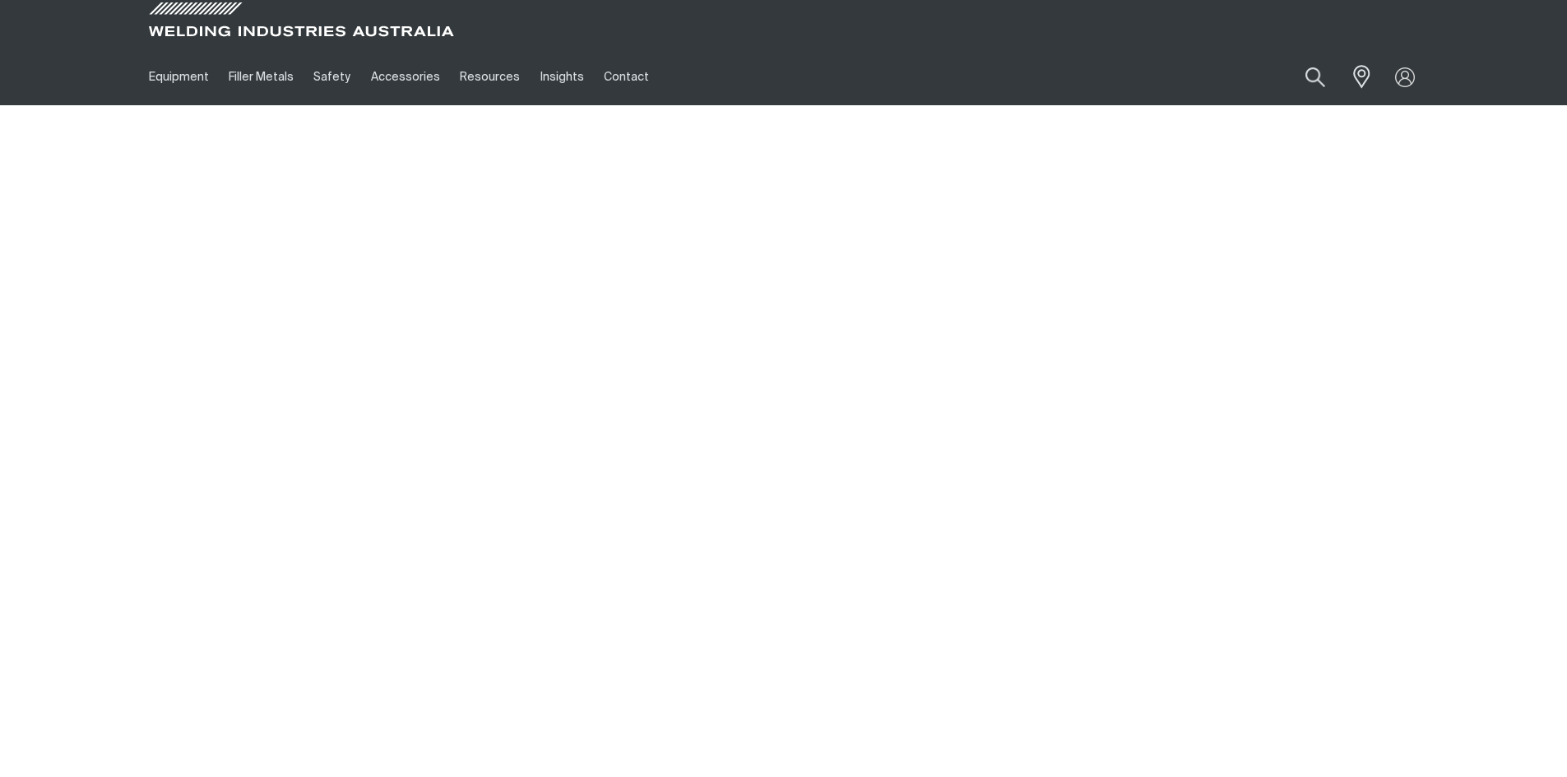
click at [183, 73] on link "Equipment" at bounding box center [179, 77] width 80 height 57
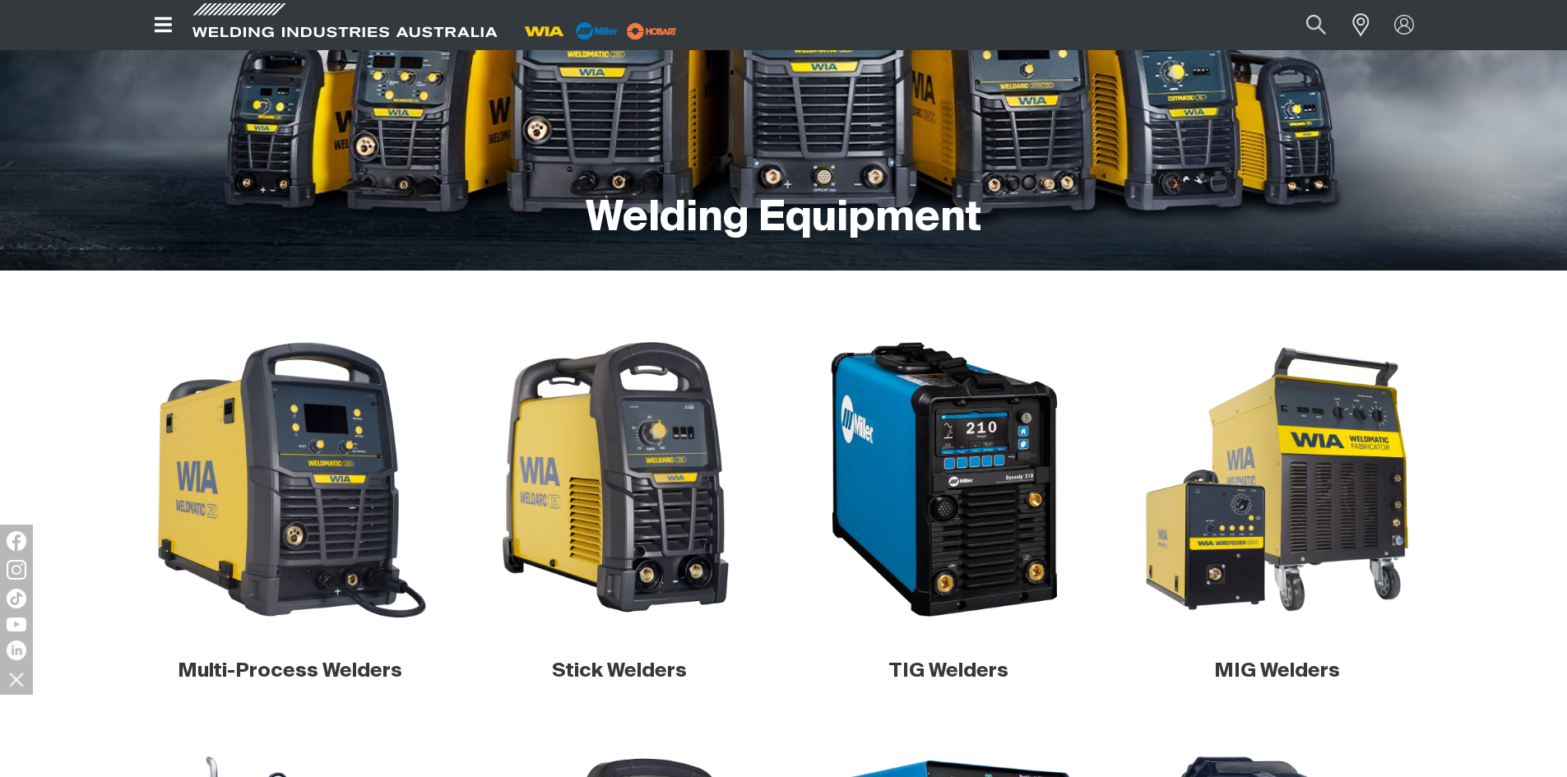
scroll to position [247, 0]
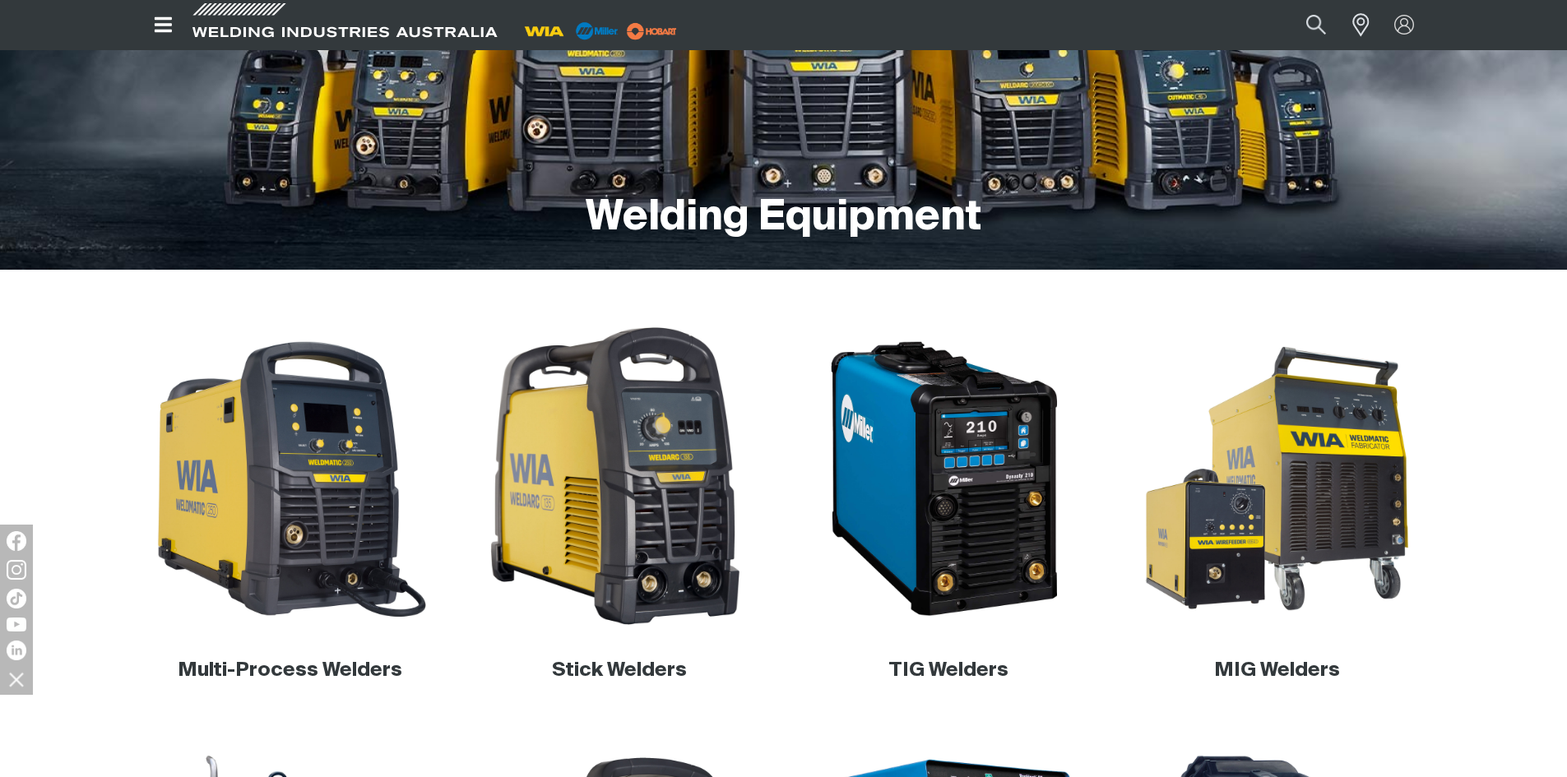
click at [629, 501] on img at bounding box center [619, 479] width 315 height 315
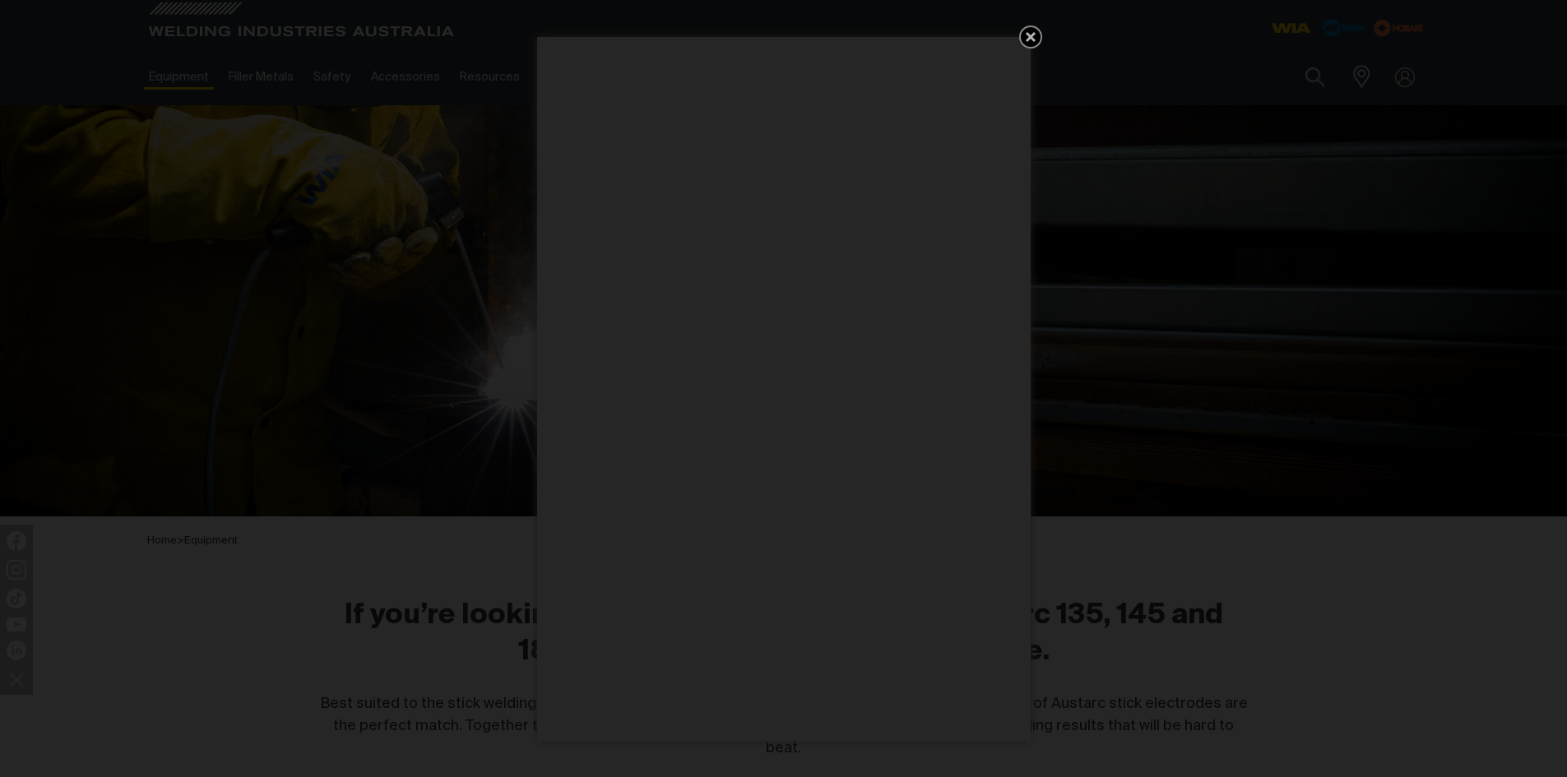
click at [1024, 39] on icon "Get 5 WIA Welding Guides Free!" at bounding box center [1031, 37] width 20 height 20
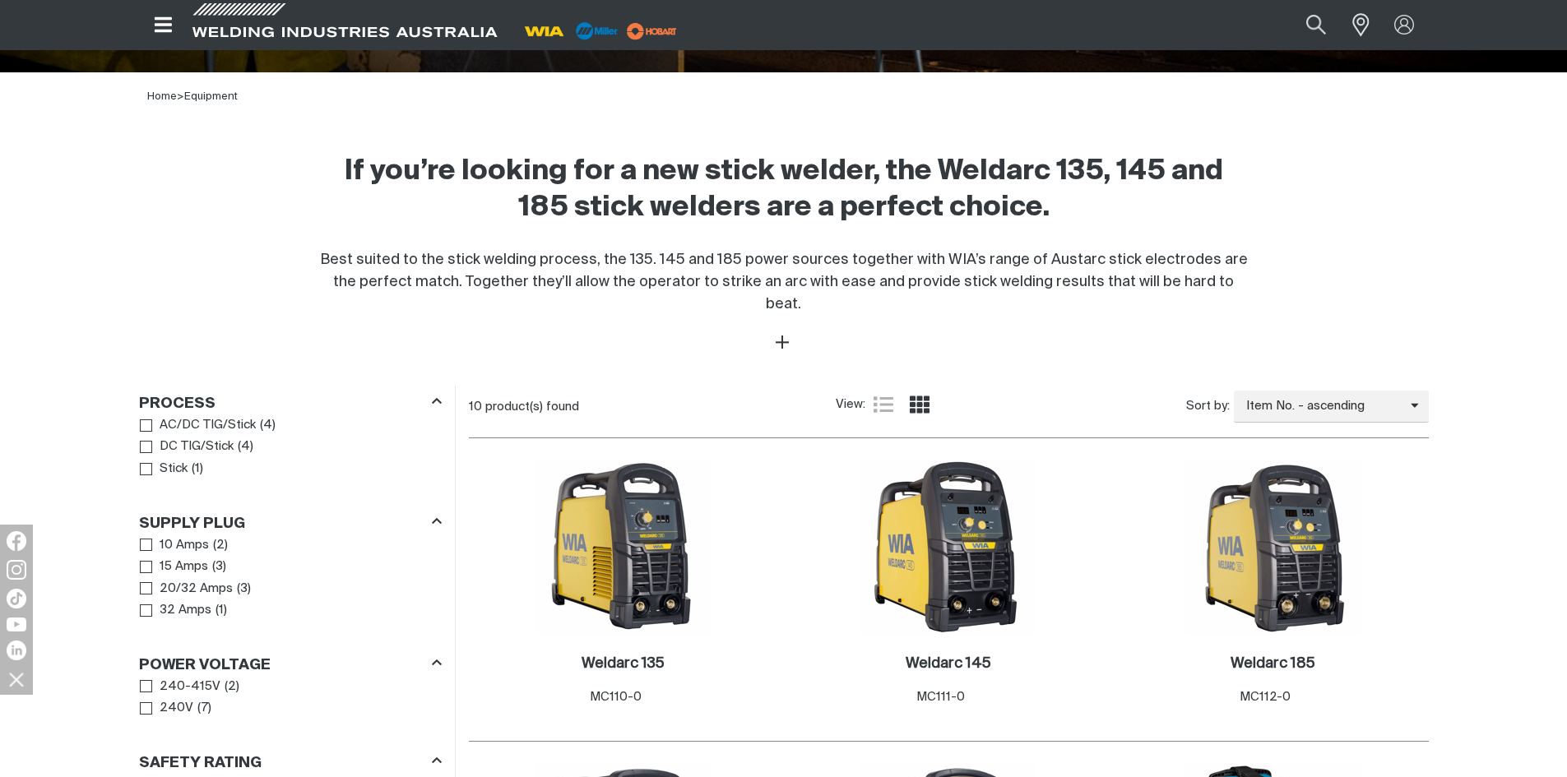
scroll to position [576, 0]
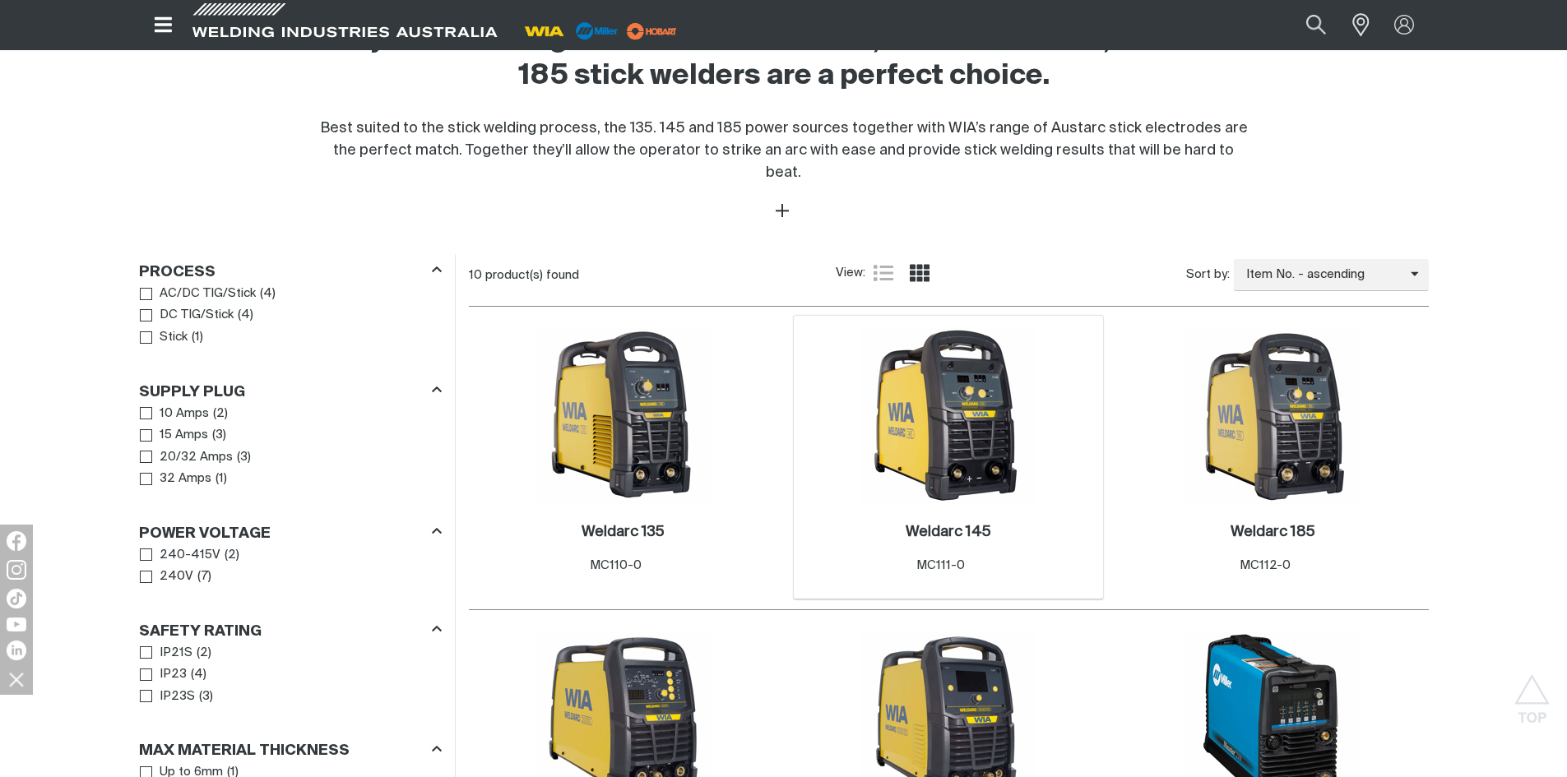
click at [991, 478] on img at bounding box center [949, 416] width 176 height 176
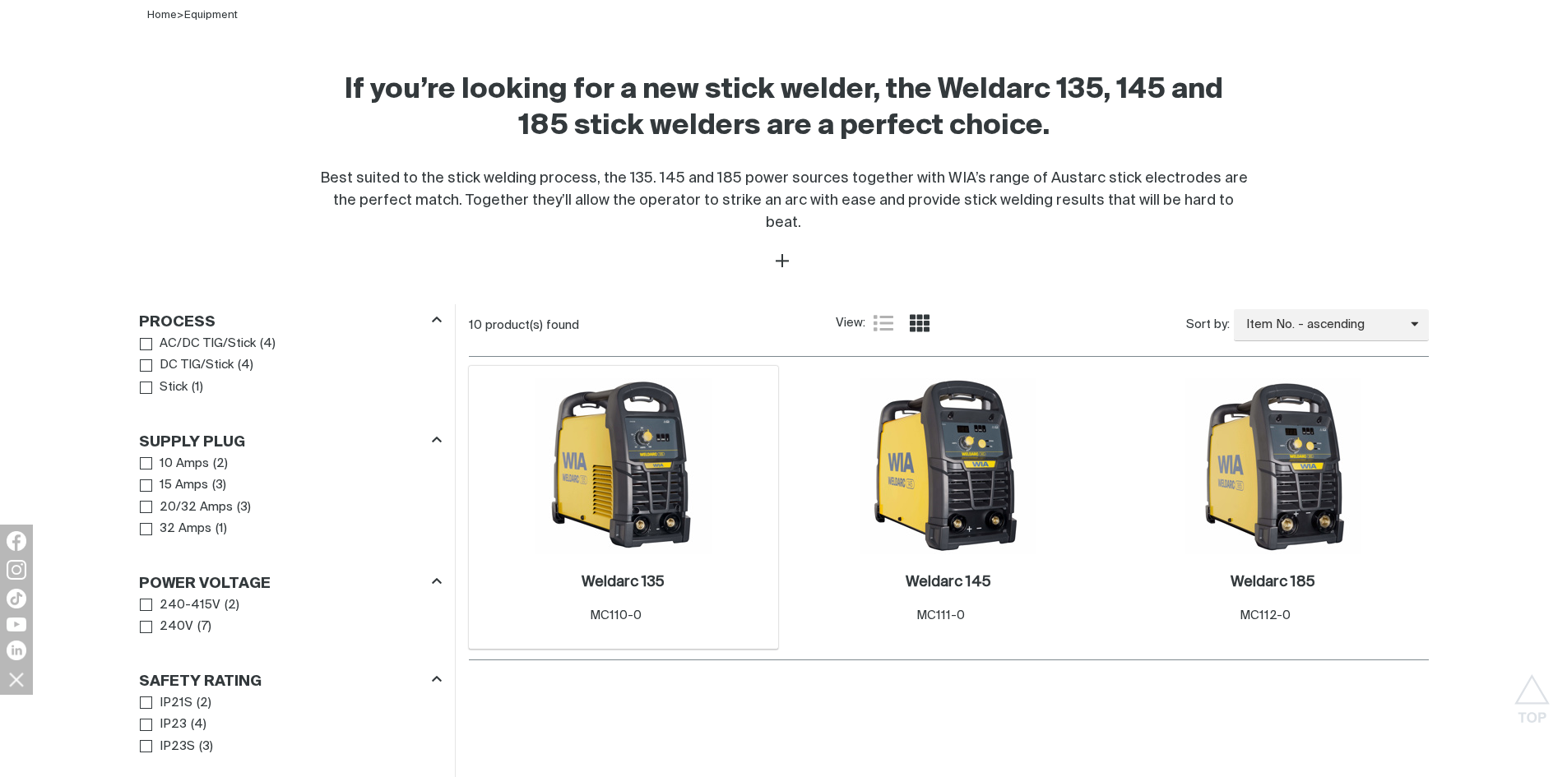
scroll to position [576, 0]
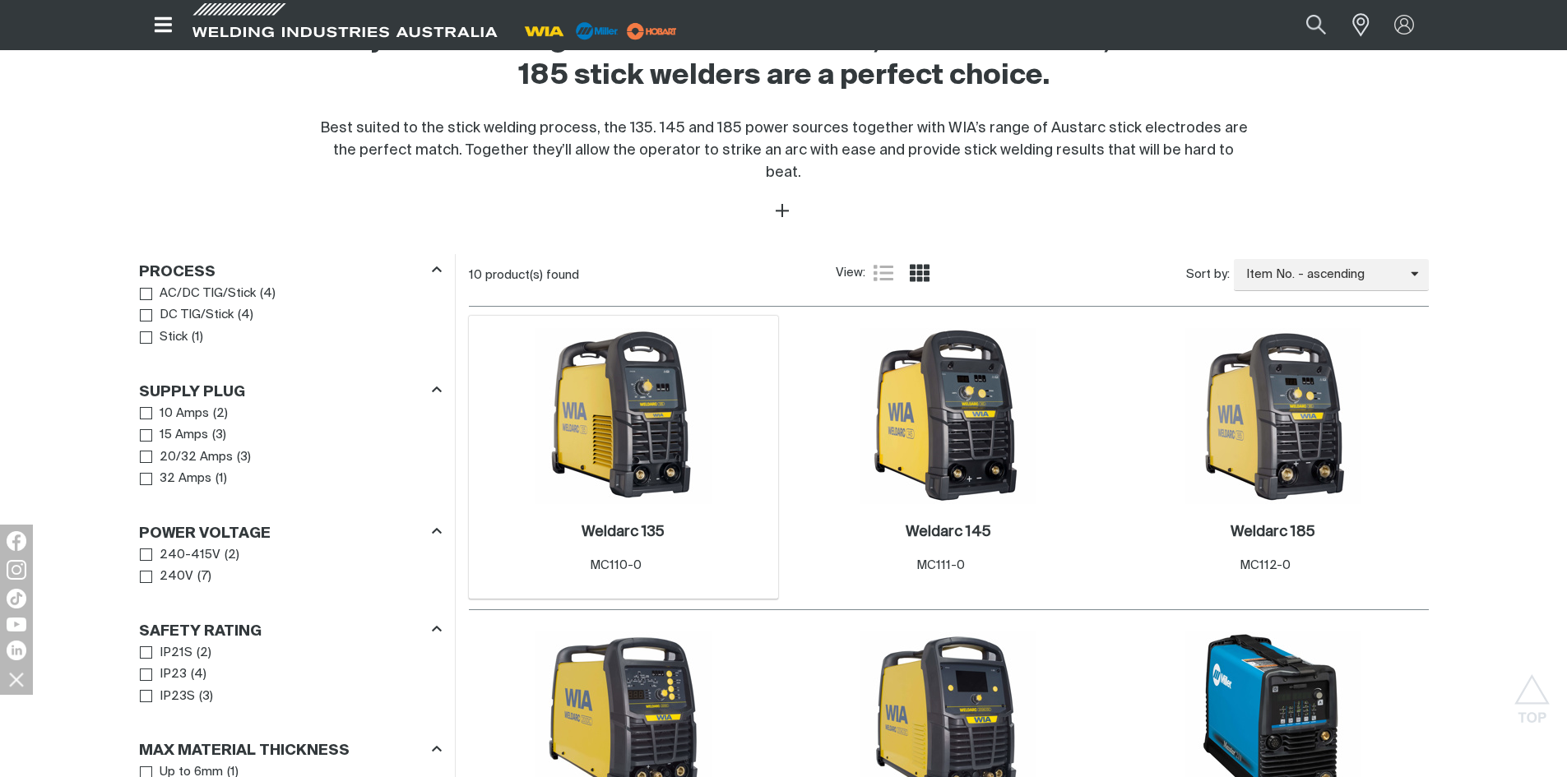
click at [627, 452] on img at bounding box center [624, 416] width 176 height 176
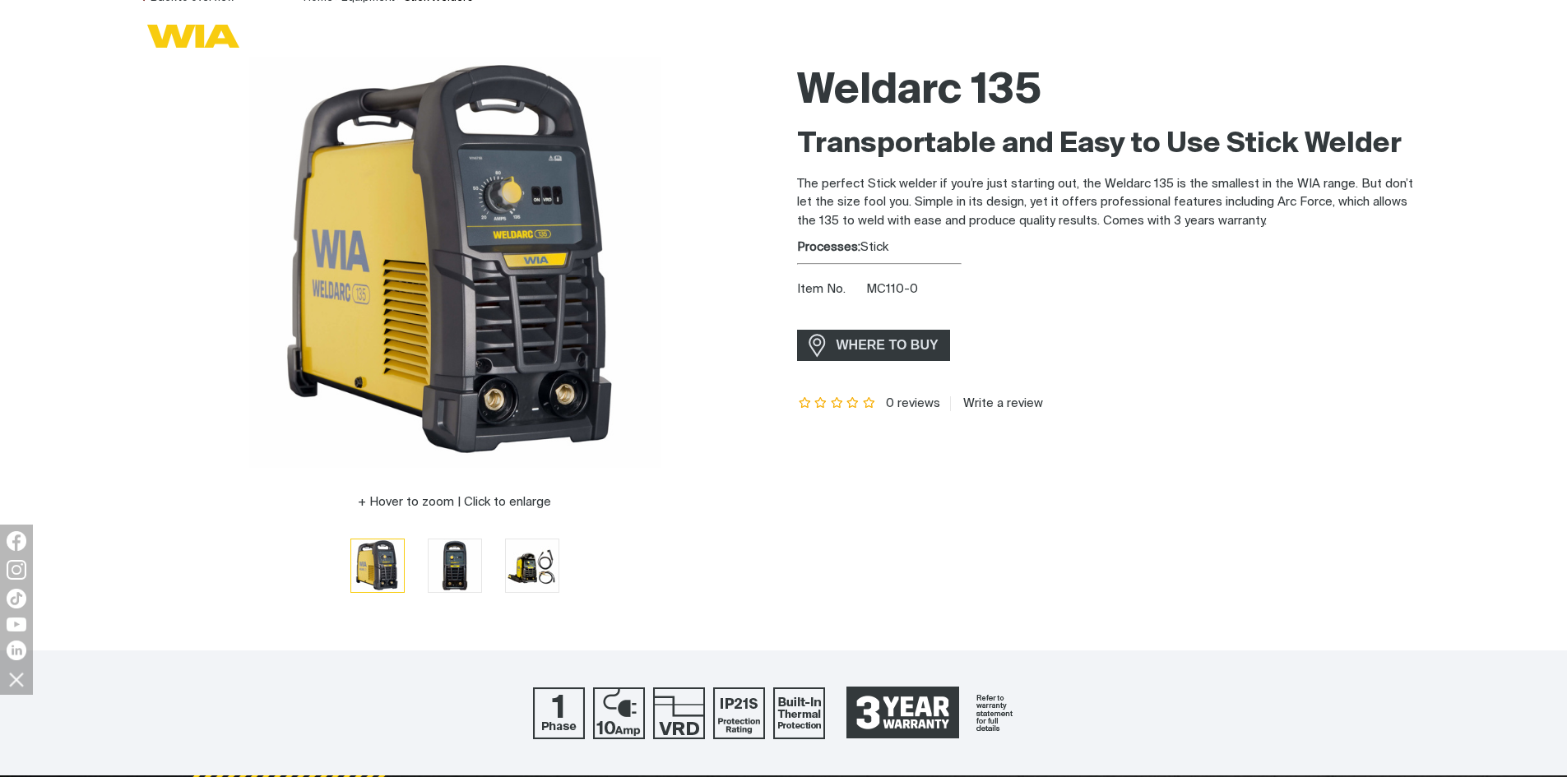
scroll to position [494, 0]
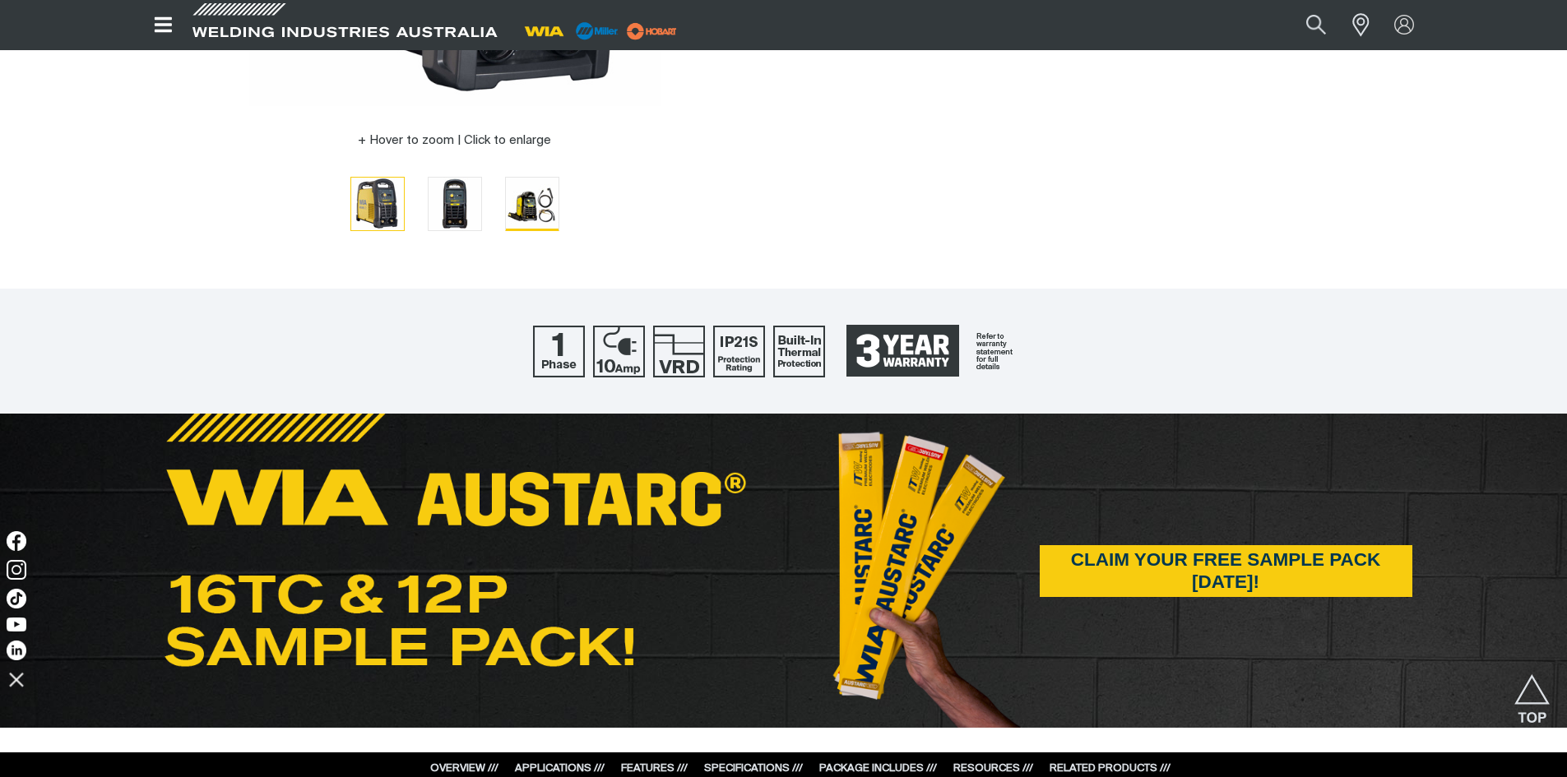
click at [545, 207] on img "Go to slide 3" at bounding box center [532, 204] width 53 height 53
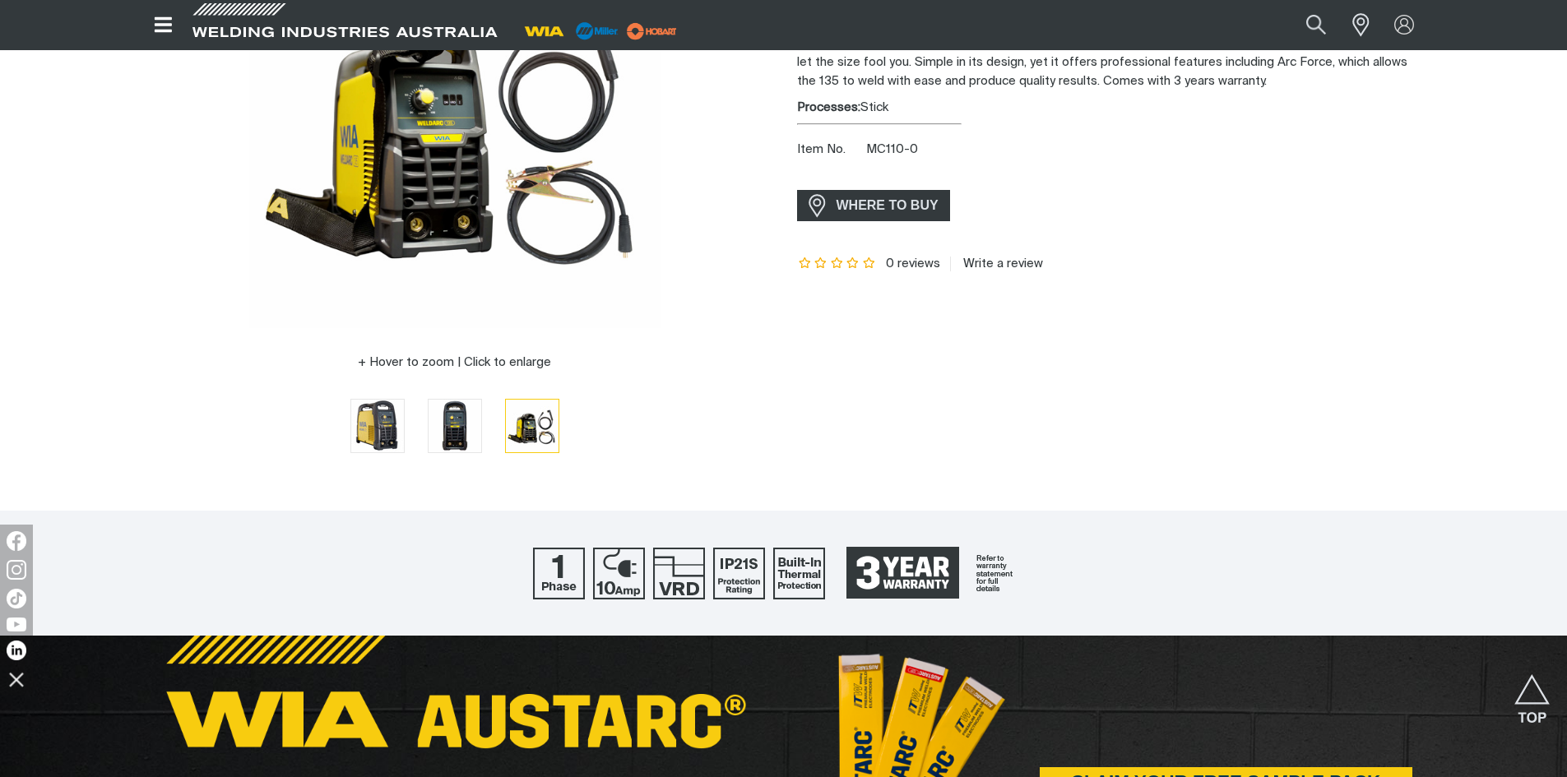
scroll to position [0, 0]
